Goal: Find contact information: Find contact information

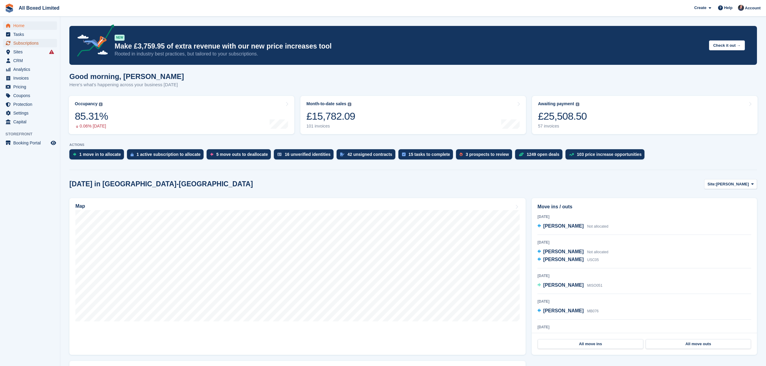
click at [34, 43] on span "Subscriptions" at bounding box center [31, 43] width 36 height 8
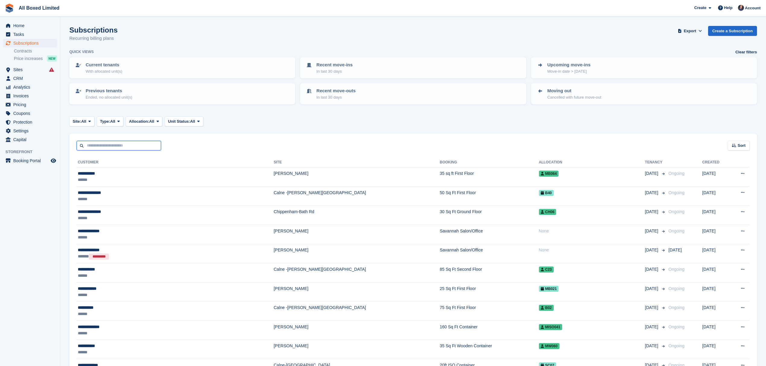
drag, startPoint x: 103, startPoint y: 143, endPoint x: 99, endPoint y: 141, distance: 4.3
click at [103, 143] on input "text" at bounding box center [119, 146] width 84 height 10
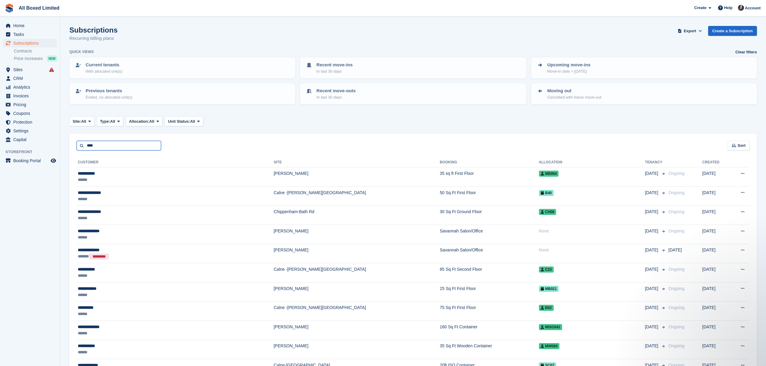
type input "****"
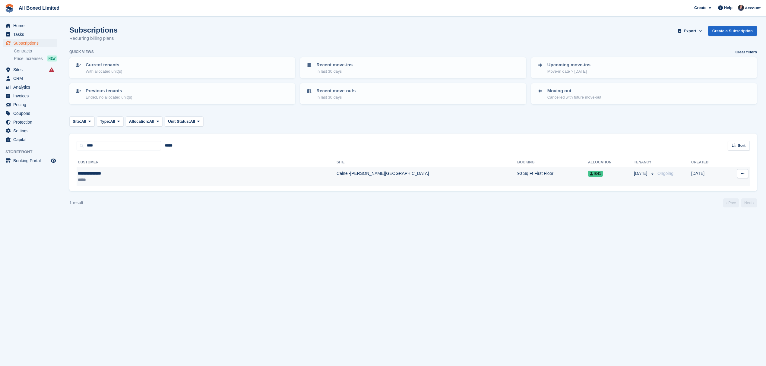
click at [127, 173] on div "**********" at bounding box center [143, 173] width 131 height 6
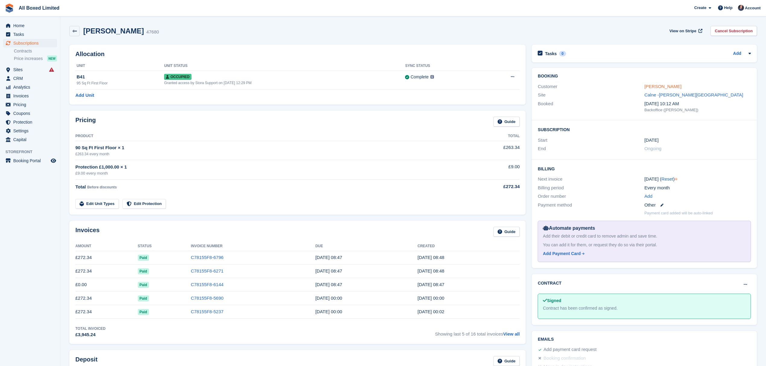
click at [676, 84] on link "[PERSON_NAME]" at bounding box center [662, 86] width 37 height 5
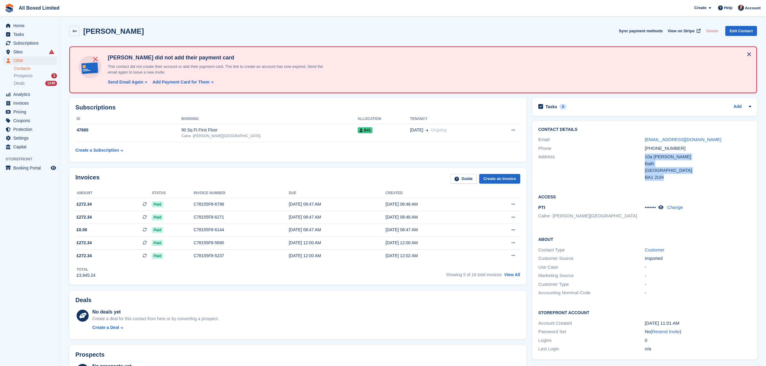
drag, startPoint x: 670, startPoint y: 180, endPoint x: 639, endPoint y: 160, distance: 36.5
click at [639, 160] on div "Address [STREET_ADDRESS] [GEOGRAPHIC_DATA] BA1 2UH" at bounding box center [644, 167] width 213 height 29
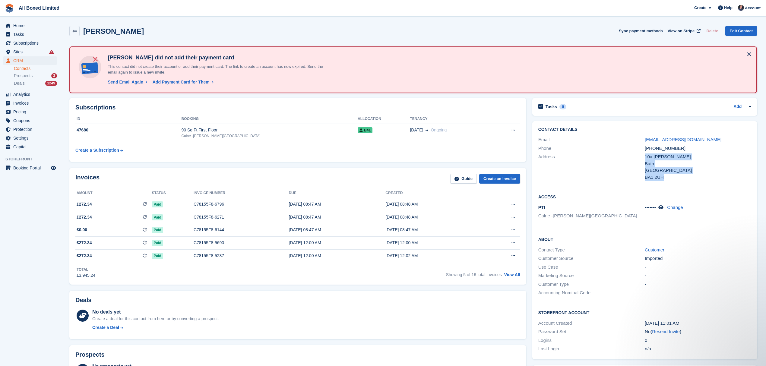
click at [701, 171] on div "United Kingdom" at bounding box center [698, 170] width 106 height 7
drag, startPoint x: 667, startPoint y: 177, endPoint x: 641, endPoint y: 156, distance: 34.1
click at [641, 156] on div "Address 10a Sion Hil Bath United Kingdom BA1 2UH" at bounding box center [644, 167] width 213 height 29
click at [684, 163] on div "Bath" at bounding box center [698, 163] width 106 height 7
drag, startPoint x: 666, startPoint y: 179, endPoint x: 641, endPoint y: 158, distance: 32.3
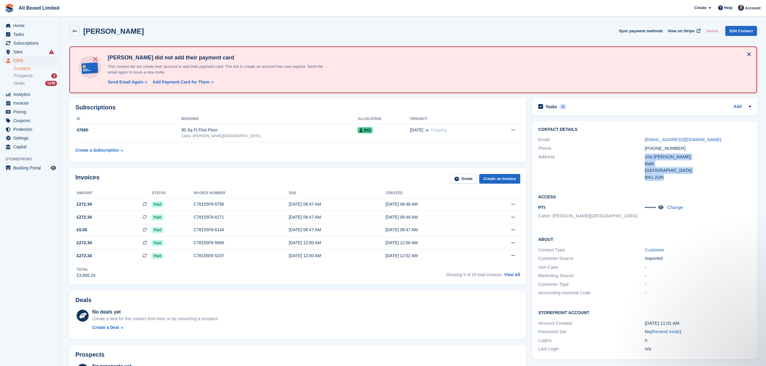
click at [641, 158] on div "Address 10a Sion Hil Bath United Kingdom BA1 2UH" at bounding box center [644, 167] width 213 height 29
click at [690, 169] on div "United Kingdom" at bounding box center [698, 170] width 106 height 7
drag, startPoint x: 668, startPoint y: 179, endPoint x: 642, endPoint y: 159, distance: 32.7
click at [642, 159] on div "Address 10a Sion Hil Bath United Kingdom BA1 2UH" at bounding box center [644, 167] width 213 height 29
click at [660, 165] on div "Bath" at bounding box center [698, 163] width 106 height 7
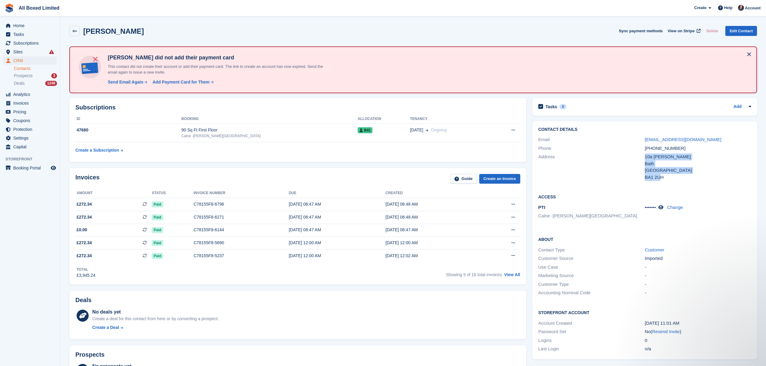
drag, startPoint x: 644, startPoint y: 156, endPoint x: 659, endPoint y: 174, distance: 23.1
click at [659, 174] on div "10a Sion Hil Bath United Kingdom BA1 2UH" at bounding box center [698, 166] width 106 height 27
click at [683, 164] on div "Bath" at bounding box center [698, 163] width 106 height 7
drag, startPoint x: 674, startPoint y: 156, endPoint x: 639, endPoint y: 156, distance: 35.6
click at [639, 156] on div "Address 10a Sion Hil Bath United Kingdom BA1 2UH" at bounding box center [644, 167] width 213 height 29
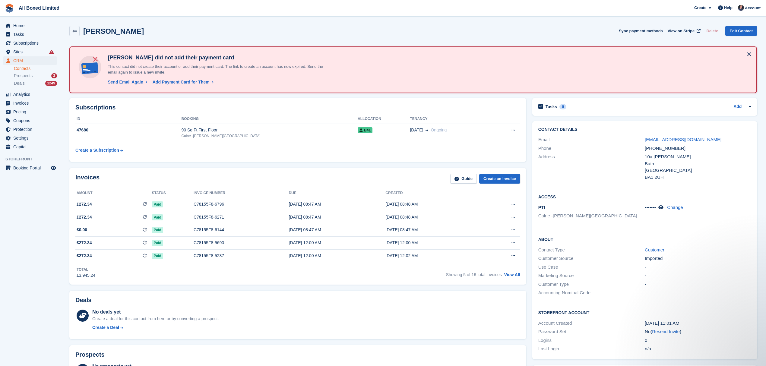
click at [676, 168] on div "United Kingdom" at bounding box center [698, 170] width 106 height 7
drag, startPoint x: 668, startPoint y: 178, endPoint x: 643, endPoint y: 178, distance: 24.7
click at [643, 178] on div "Address 10a Sion Hil Bath United Kingdom BA1 2UH" at bounding box center [644, 167] width 213 height 29
click at [666, 163] on div "Bath" at bounding box center [698, 163] width 106 height 7
drag, startPoint x: 658, startPoint y: 164, endPoint x: 644, endPoint y: 164, distance: 13.9
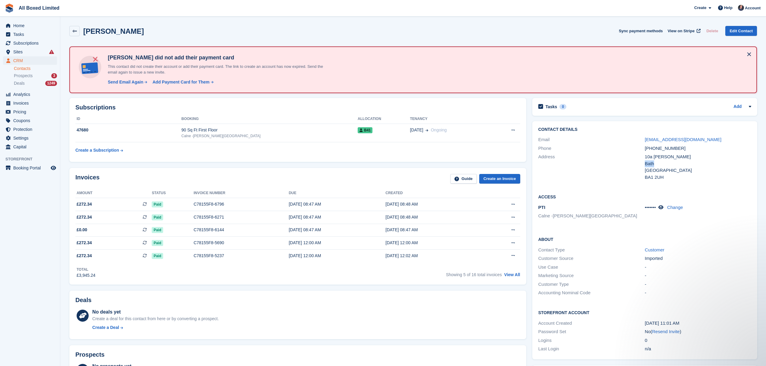
click at [645, 164] on div "Bath" at bounding box center [698, 163] width 106 height 7
click at [659, 165] on div "Bath" at bounding box center [698, 163] width 106 height 7
drag, startPoint x: 663, startPoint y: 175, endPoint x: 645, endPoint y: 177, distance: 18.1
click at [645, 177] on div "BA1 2UH" at bounding box center [698, 177] width 106 height 7
click at [650, 183] on div "Contact Details Email sidmouth8@btinternet.com Phone +447718884713 Address 10a …" at bounding box center [644, 154] width 225 height 67
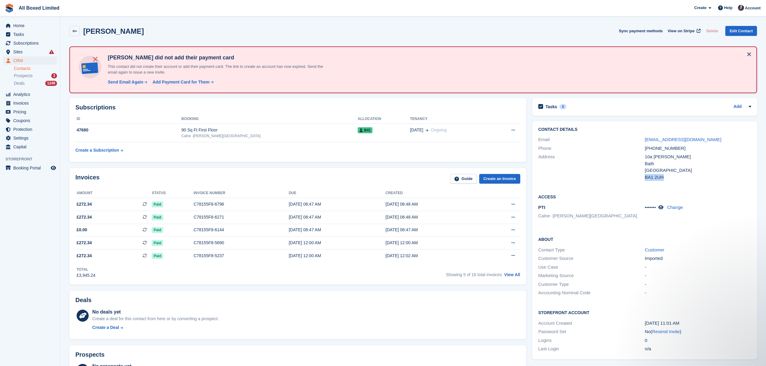
drag, startPoint x: 664, startPoint y: 176, endPoint x: 644, endPoint y: 176, distance: 19.9
click at [645, 176] on div "BA1 2UH" at bounding box center [698, 177] width 106 height 7
click at [671, 180] on div "BA1 2UH" at bounding box center [698, 177] width 106 height 7
drag, startPoint x: 665, startPoint y: 179, endPoint x: 645, endPoint y: 179, distance: 20.5
click at [645, 179] on div "BA1 2UH" at bounding box center [698, 177] width 106 height 7
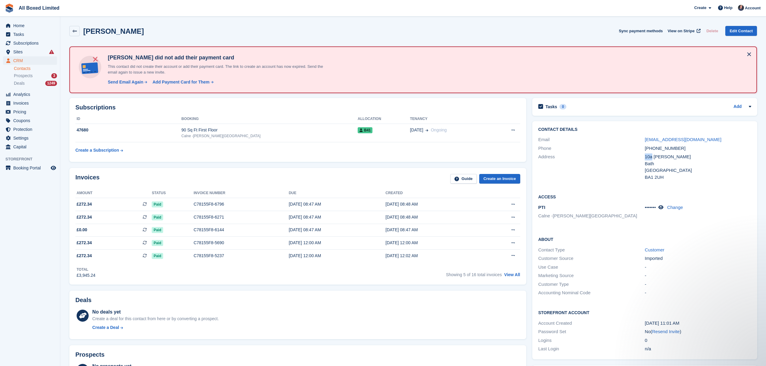
drag, startPoint x: 650, startPoint y: 155, endPoint x: 662, endPoint y: 161, distance: 13.5
click at [643, 156] on div "Address 10a Sion Hil Bath United Kingdom BA1 2UH" at bounding box center [644, 167] width 213 height 29
click at [671, 161] on div "Bath" at bounding box center [698, 163] width 106 height 7
click at [664, 180] on div "BA1 2UH" at bounding box center [698, 177] width 106 height 7
drag, startPoint x: 681, startPoint y: 147, endPoint x: 646, endPoint y: 149, distance: 35.0
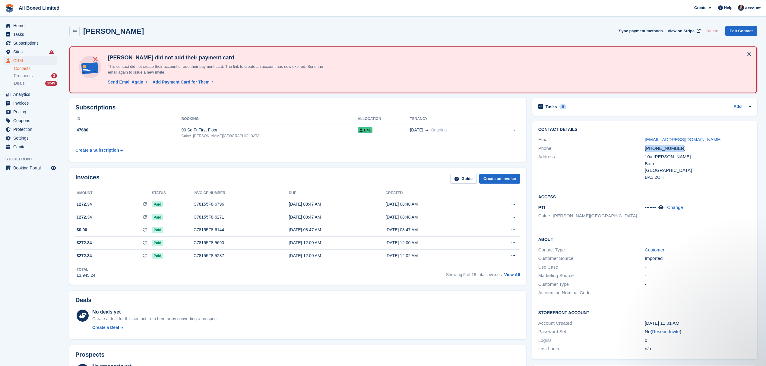
click at [646, 149] on div "+447718884713" at bounding box center [698, 148] width 106 height 7
click at [694, 153] on div "10a Sion Hil" at bounding box center [698, 156] width 106 height 7
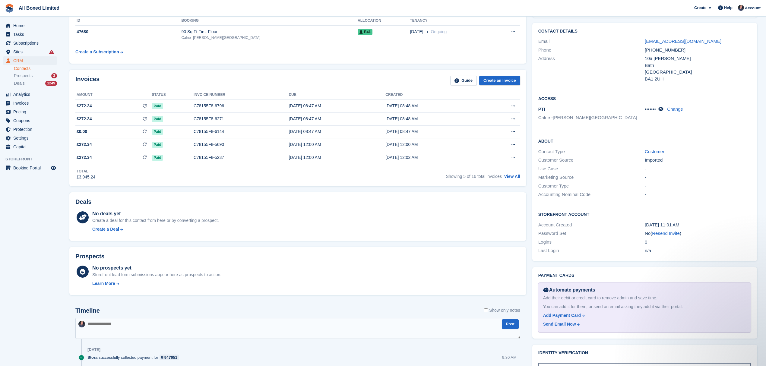
scroll to position [121, 0]
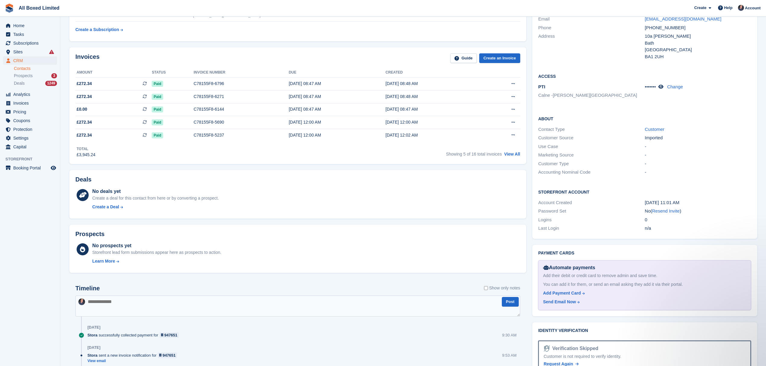
click at [660, 100] on div "PTI Calne -Harris Road ••••••• Change" at bounding box center [644, 92] width 213 height 18
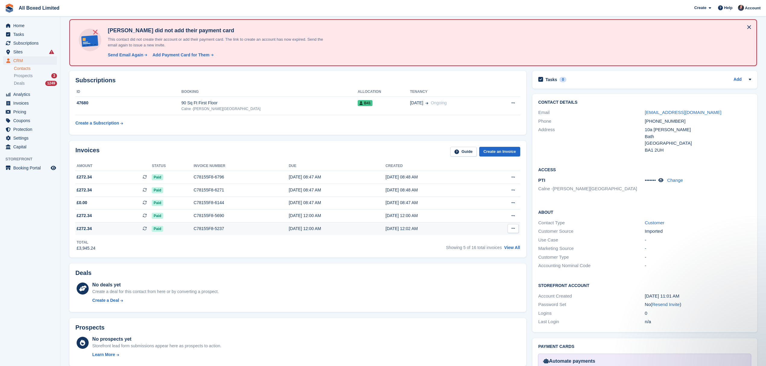
scroll to position [0, 0]
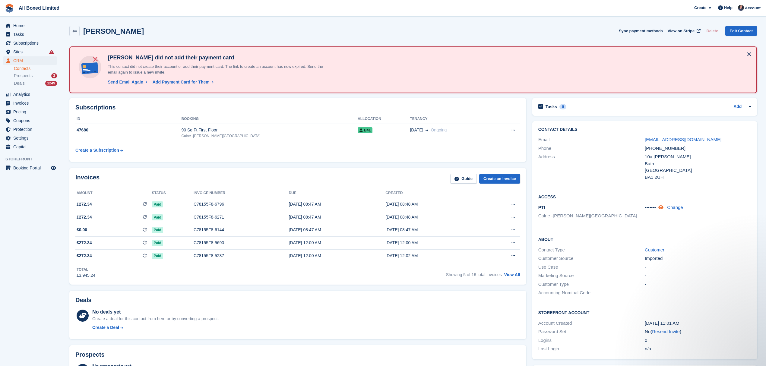
click at [660, 208] on icon at bounding box center [660, 207] width 5 height 5
drag, startPoint x: 390, startPoint y: 155, endPoint x: 391, endPoint y: 160, distance: 5.0
click at [391, 155] on table "ID Booking Allocation Tenancy 47680 90 Sq Ft First Floor Calne -Harris Road B41…" at bounding box center [297, 135] width 445 height 42
